Goal: Task Accomplishment & Management: Use online tool/utility

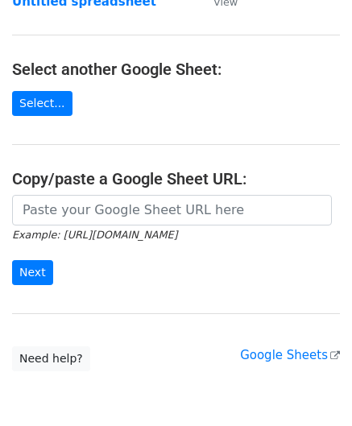
scroll to position [211, 0]
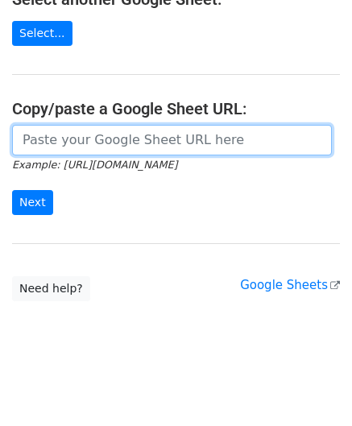
drag, startPoint x: 61, startPoint y: 139, endPoint x: 77, endPoint y: 137, distance: 16.3
click at [61, 139] on input "url" at bounding box center [171, 140] width 319 height 31
paste input "[URL][DOMAIN_NAME]"
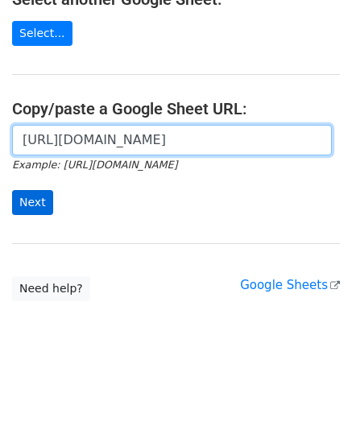
scroll to position [0, 376]
type input "[URL][DOMAIN_NAME]"
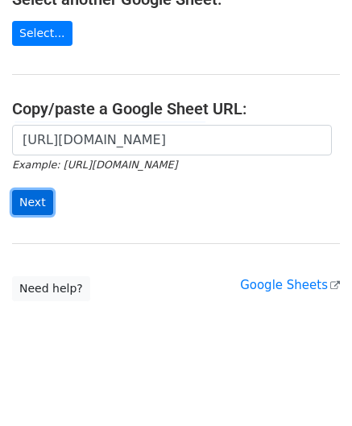
click at [45, 195] on input "Next" at bounding box center [32, 202] width 41 height 25
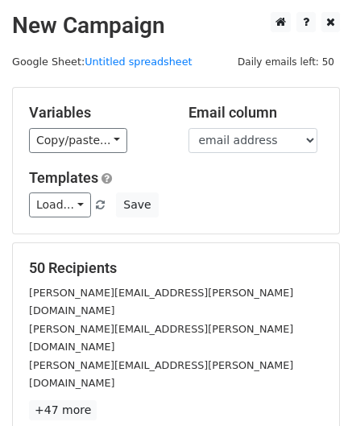
scroll to position [196, 0]
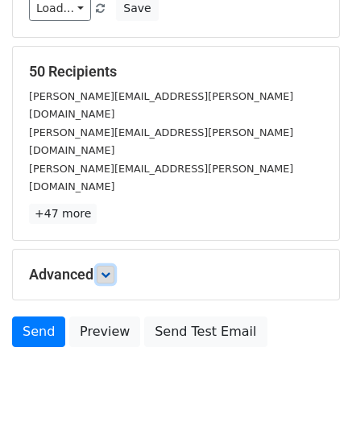
click at [105, 270] on icon at bounding box center [106, 275] width 10 height 10
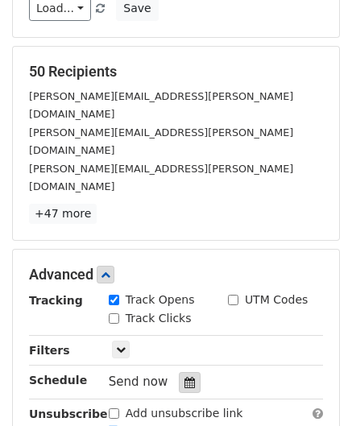
click at [185, 377] on icon at bounding box center [189, 382] width 10 height 11
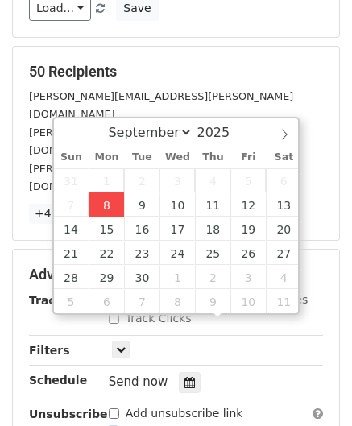
type input "2025-09-08 12:00"
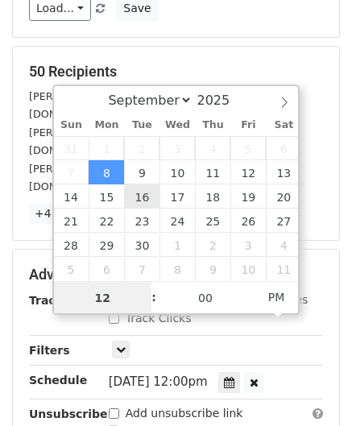
paste input "Hour"
type input "2"
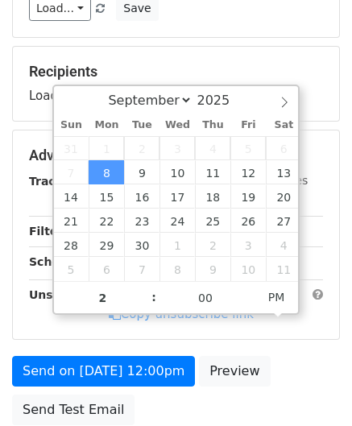
type input "2025-09-08 14:00"
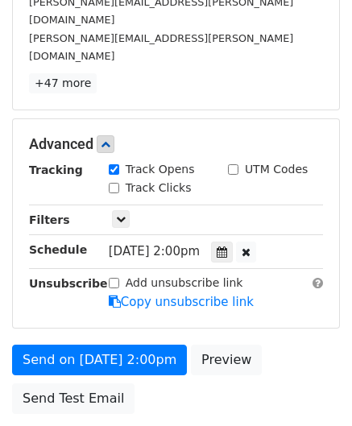
scroll to position [391, 0]
